Goal: Entertainment & Leisure: Browse casually

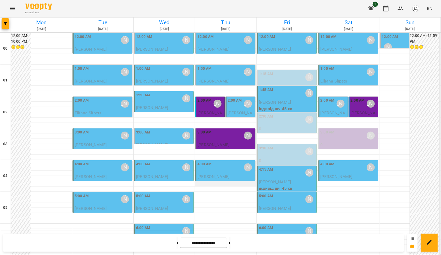
scroll to position [5, 0]
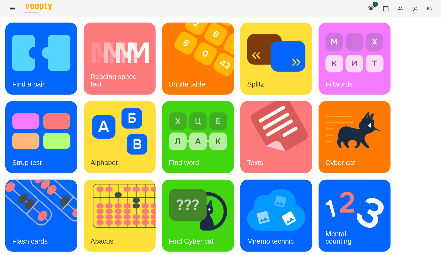
scroll to position [59, 0]
click at [45, 179] on img at bounding box center [44, 215] width 79 height 72
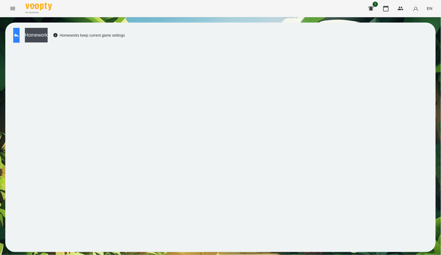
click at [20, 42] on button at bounding box center [16, 35] width 6 height 15
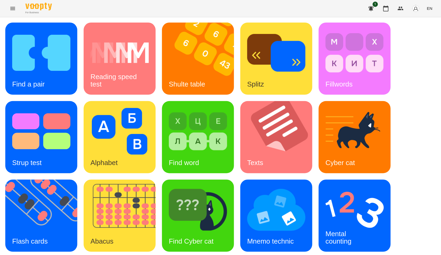
scroll to position [80, 0]
click at [56, 179] on img at bounding box center [44, 215] width 79 height 72
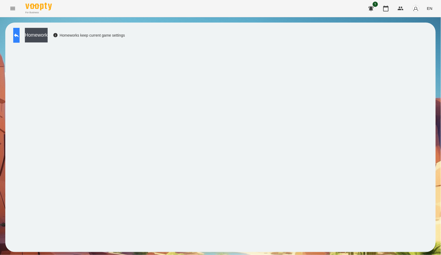
click at [20, 34] on icon at bounding box center [16, 35] width 6 height 6
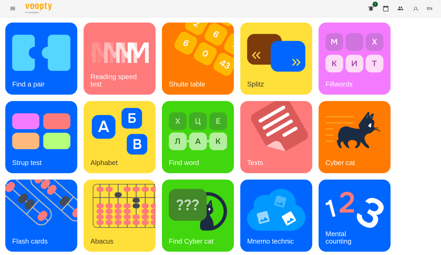
scroll to position [59, 0]
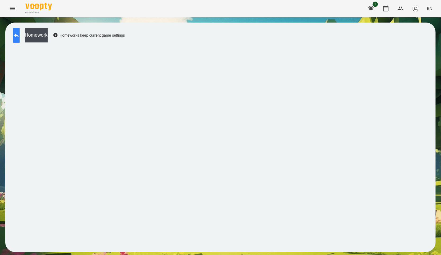
click at [20, 37] on button at bounding box center [16, 35] width 6 height 15
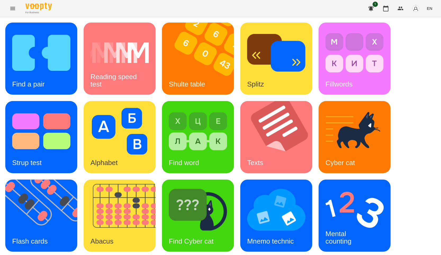
click at [431, 87] on div "Find a pair Reading speed test Shulte table Splitz Fillwords Strup test Alphabe…" at bounding box center [220, 176] width 431 height 307
click at [42, 217] on img at bounding box center [44, 215] width 79 height 72
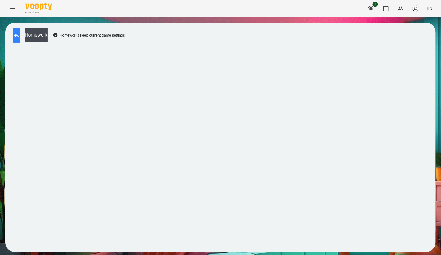
click at [20, 39] on button at bounding box center [16, 35] width 6 height 15
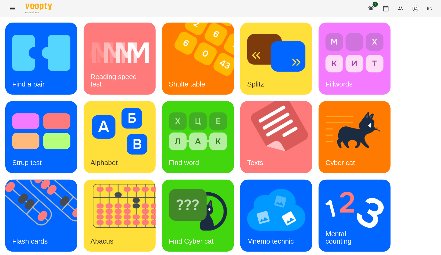
scroll to position [59, 0]
click at [332, 186] on img at bounding box center [355, 209] width 58 height 47
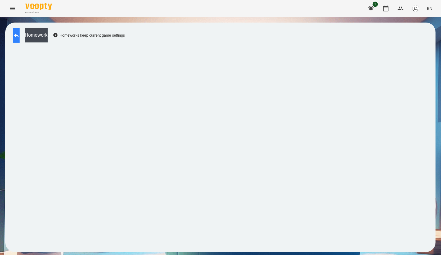
click at [13, 38] on button at bounding box center [16, 35] width 6 height 15
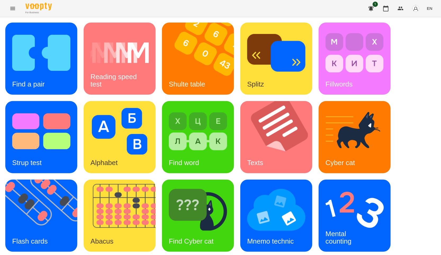
scroll to position [80, 0]
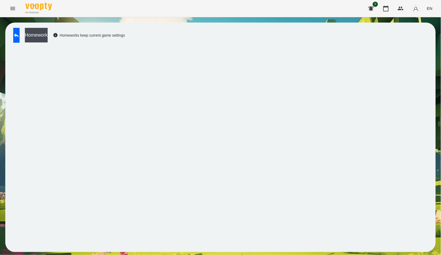
click at [12, 33] on div "Homework Homeworks keep current game settings" at bounding box center [68, 36] width 114 height 17
click at [20, 37] on icon at bounding box center [16, 35] width 6 height 6
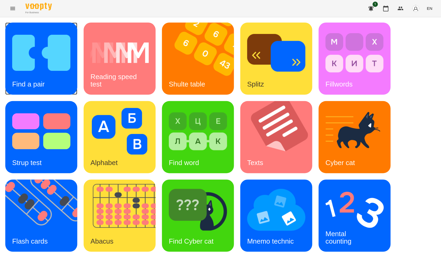
click at [72, 72] on div "Find a pair" at bounding box center [41, 59] width 72 height 72
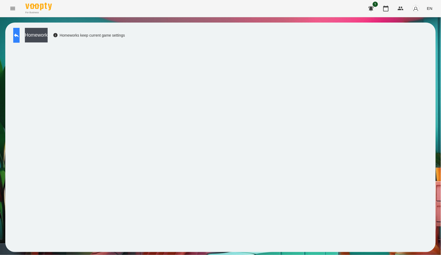
click at [20, 39] on button at bounding box center [16, 35] width 6 height 15
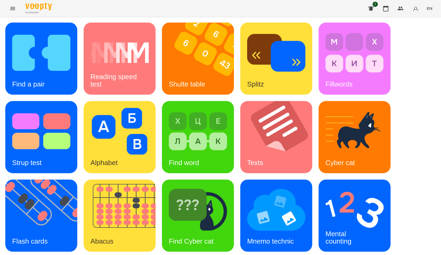
scroll to position [80, 0]
click at [215, 186] on img at bounding box center [198, 209] width 58 height 47
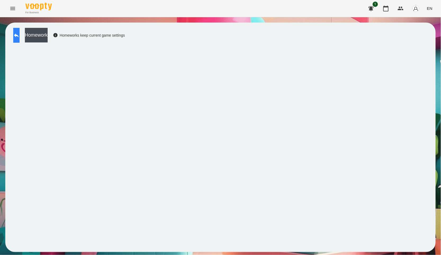
click at [20, 38] on icon at bounding box center [16, 35] width 6 height 6
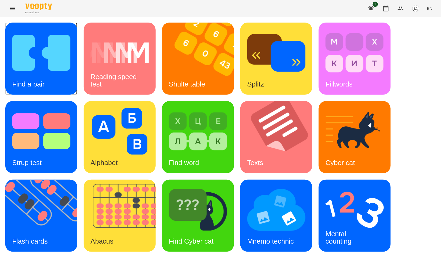
click at [17, 53] on img at bounding box center [41, 52] width 58 height 47
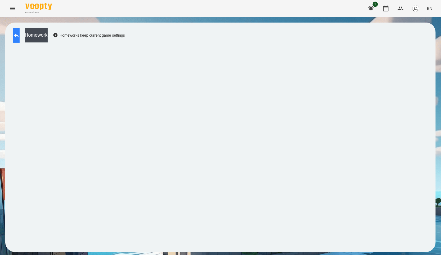
click at [20, 38] on button at bounding box center [16, 35] width 6 height 15
